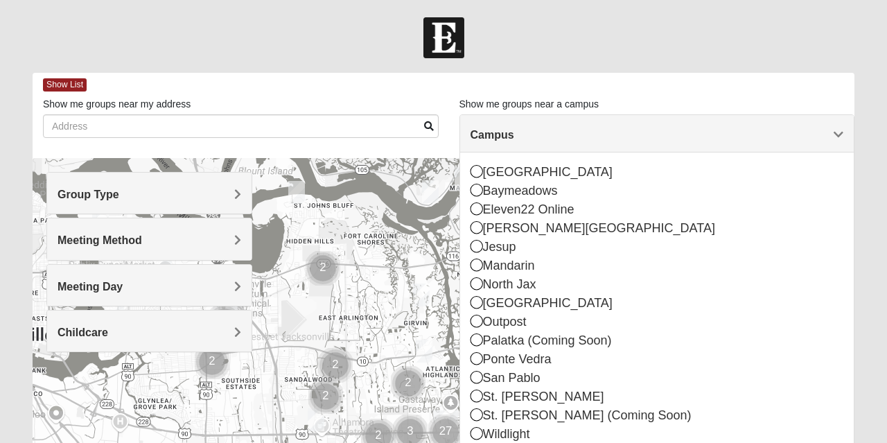
scroll to position [52, 0]
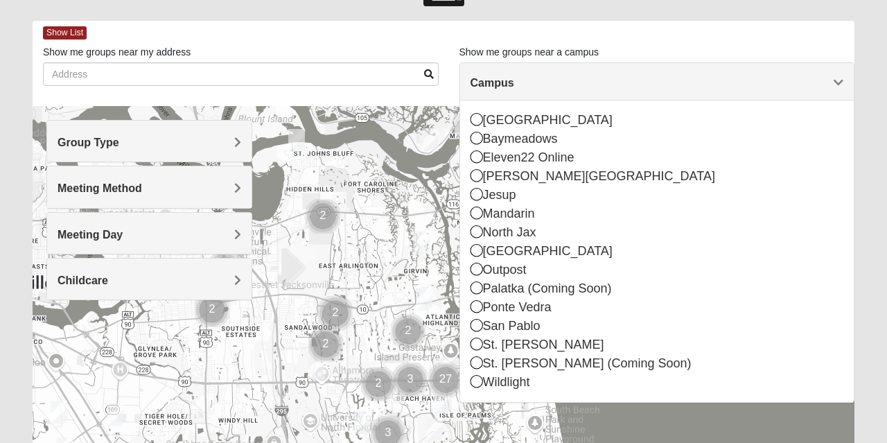
click at [483, 190] on div "Jesup" at bounding box center [656, 195] width 373 height 19
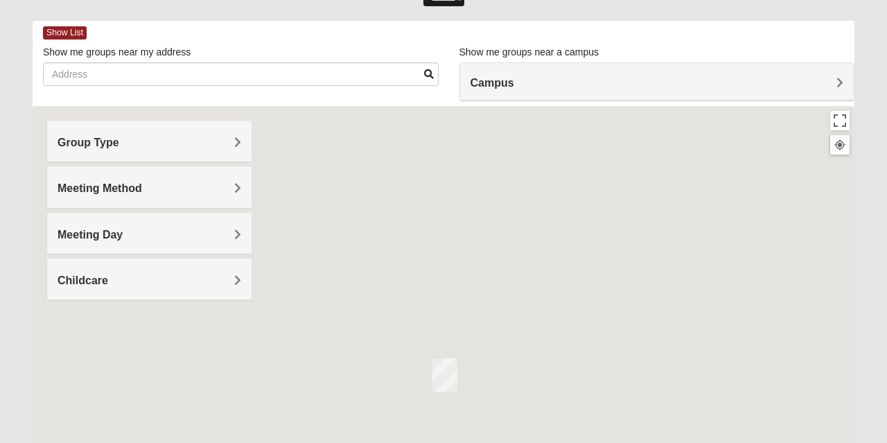
click at [472, 202] on div at bounding box center [443, 383] width 821 height 554
click at [578, 76] on h4 "Campus" at bounding box center [656, 82] width 373 height 13
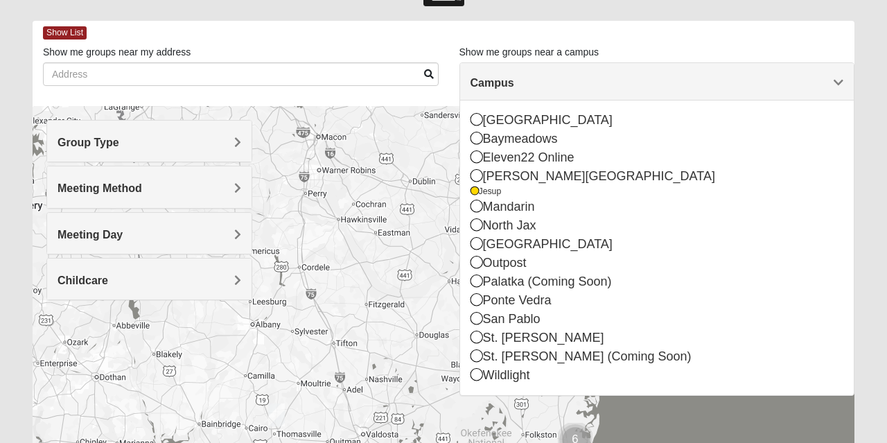
click at [484, 208] on div "Mandarin" at bounding box center [656, 206] width 373 height 19
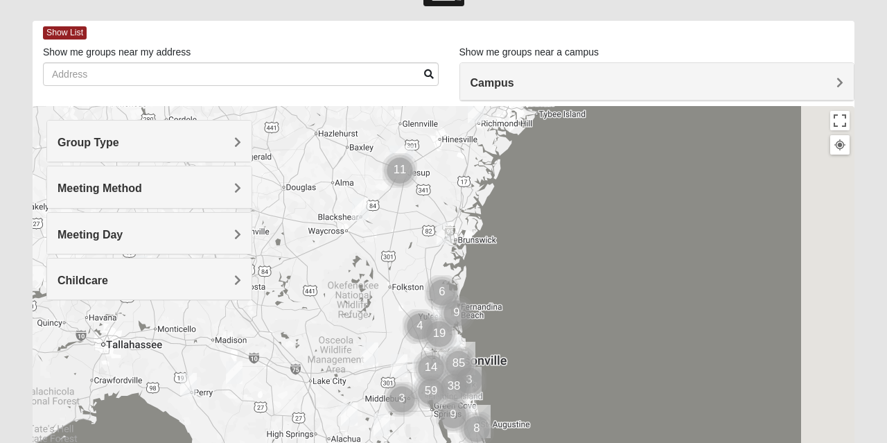
click at [479, 210] on div at bounding box center [443, 383] width 821 height 554
click at [492, 248] on div at bounding box center [443, 383] width 821 height 554
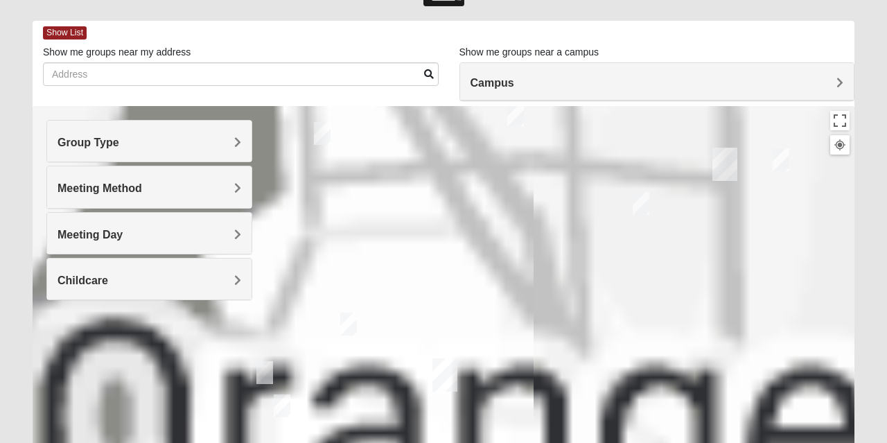
click at [567, 87] on h4 "Campus" at bounding box center [656, 82] width 373 height 13
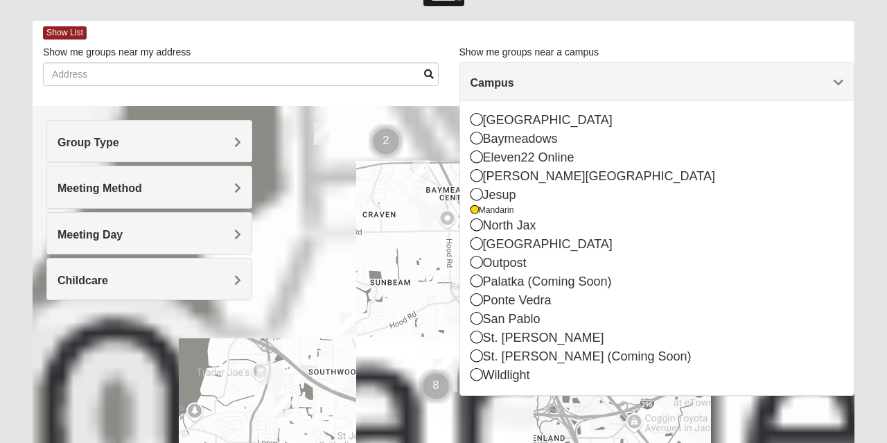
click at [475, 211] on icon at bounding box center [474, 210] width 8 height 8
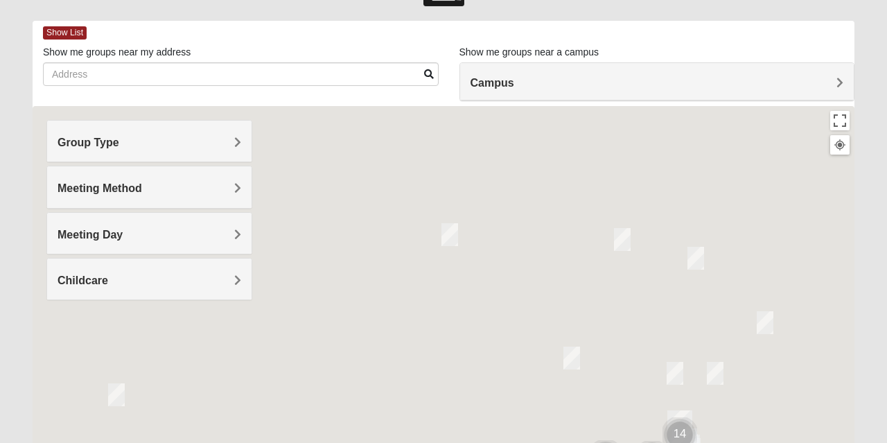
click at [474, 213] on div at bounding box center [443, 383] width 821 height 554
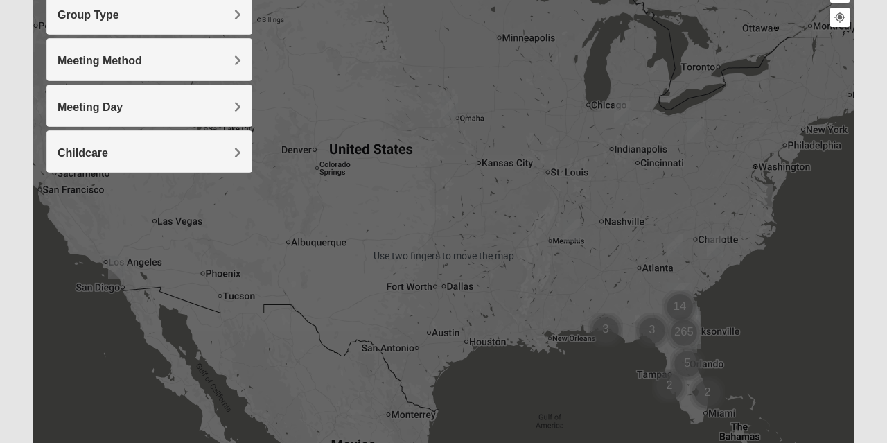
scroll to position [187, 0]
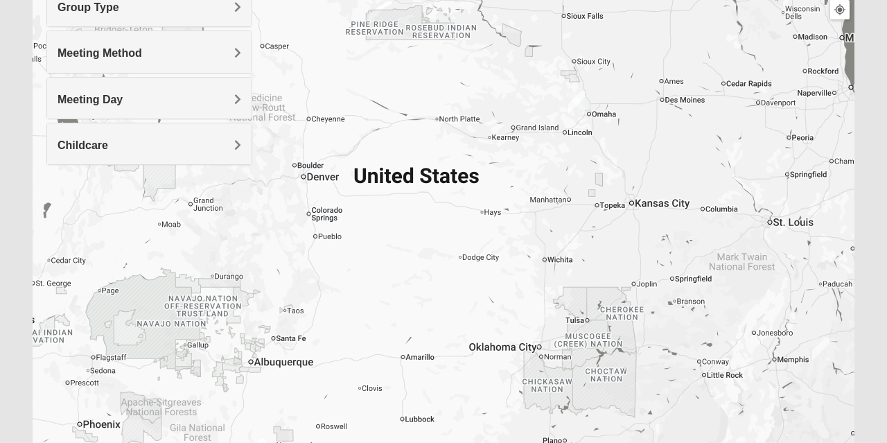
click at [577, 110] on img "Mens Hultgren 68022" at bounding box center [576, 102] width 28 height 34
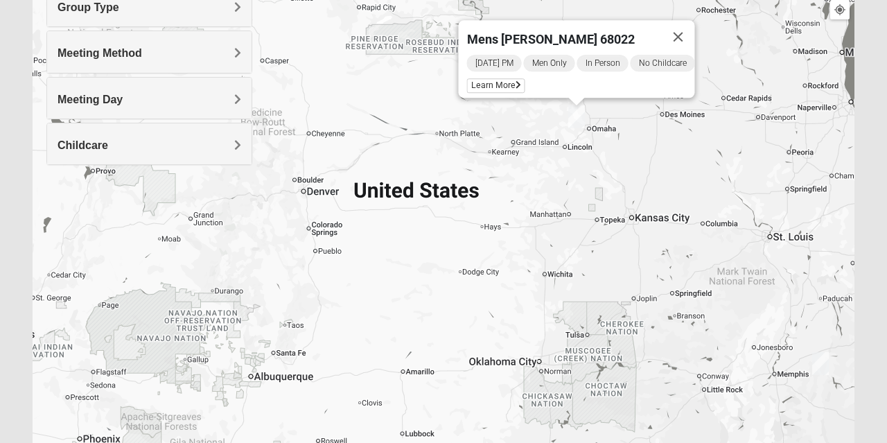
click at [755, 247] on div "Mens Hultgren 68022 Thursday PM Men Only In Person No Childcare Learn More" at bounding box center [443, 248] width 821 height 554
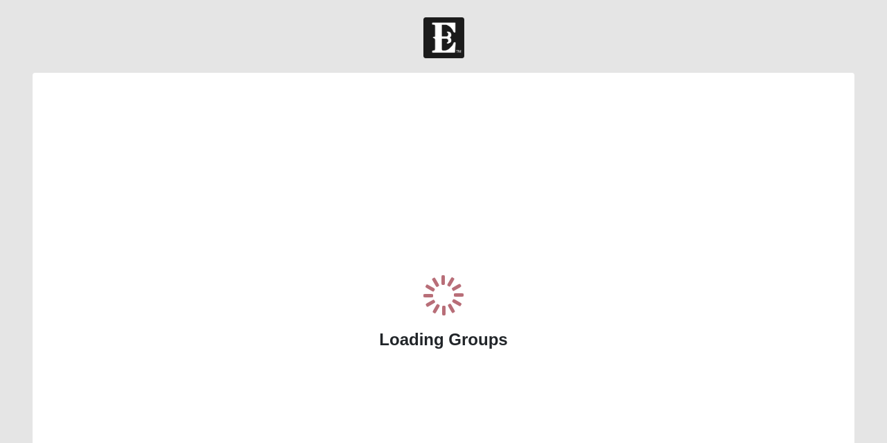
scroll to position [165, 0]
